Goal: Task Accomplishment & Management: Manage account settings

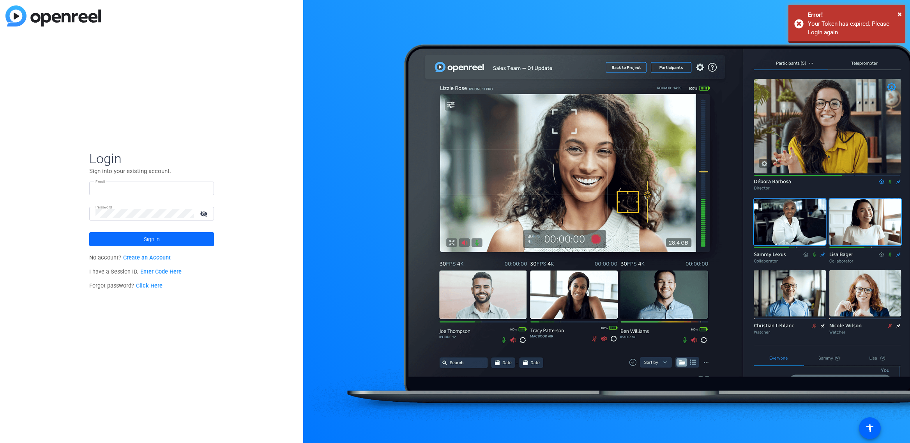
type input "Vault@tubescience.com"
click at [165, 237] on span at bounding box center [151, 239] width 125 height 19
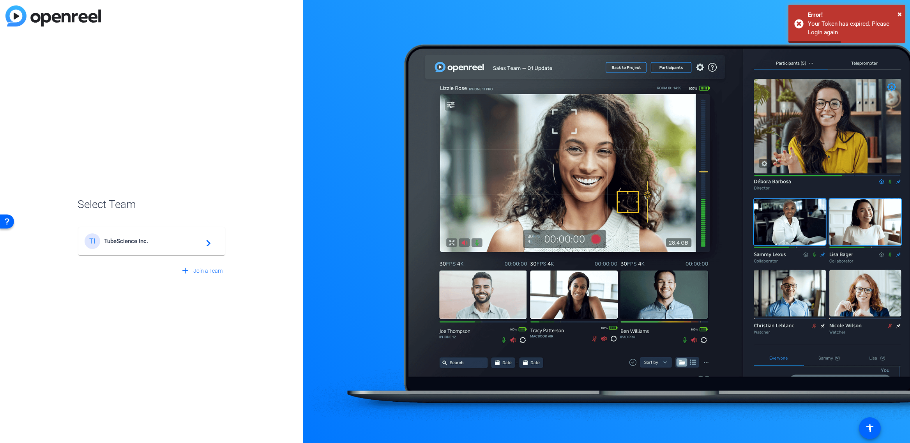
click at [159, 243] on span "TubeScience Inc." at bounding box center [152, 241] width 97 height 7
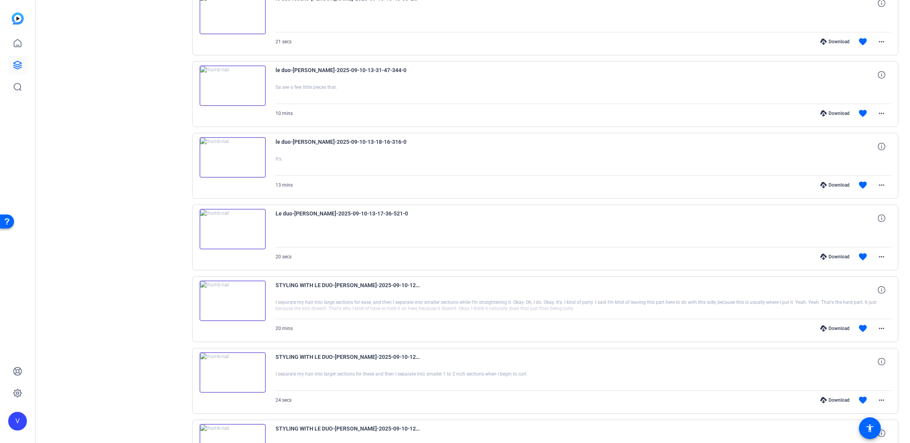
scroll to position [419, 0]
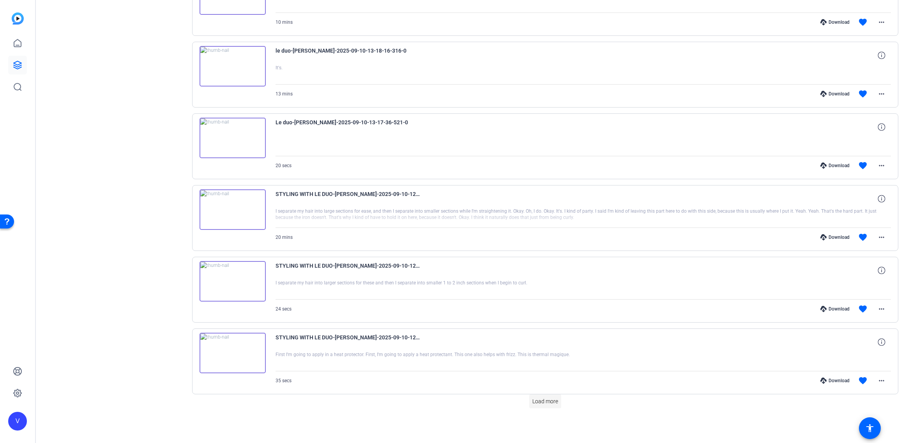
click at [547, 404] on span "Load more" at bounding box center [545, 401] width 26 height 8
click at [538, 401] on span "Load more" at bounding box center [545, 401] width 26 height 8
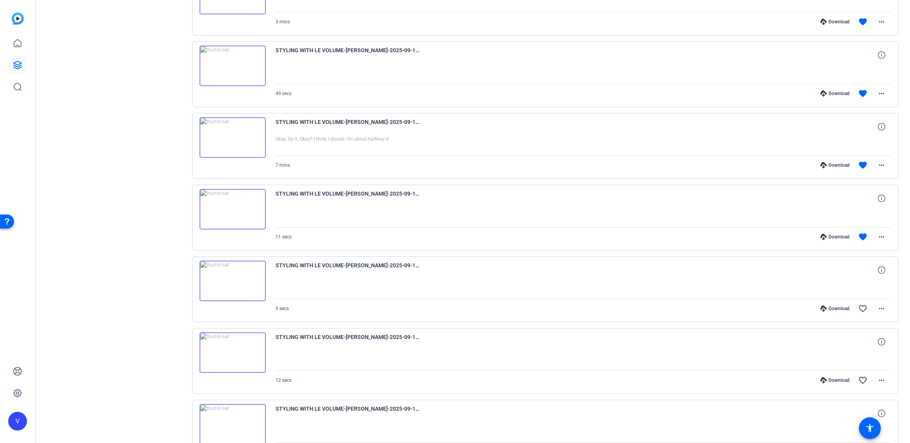
scroll to position [1852, 0]
